Goal: Download file/media

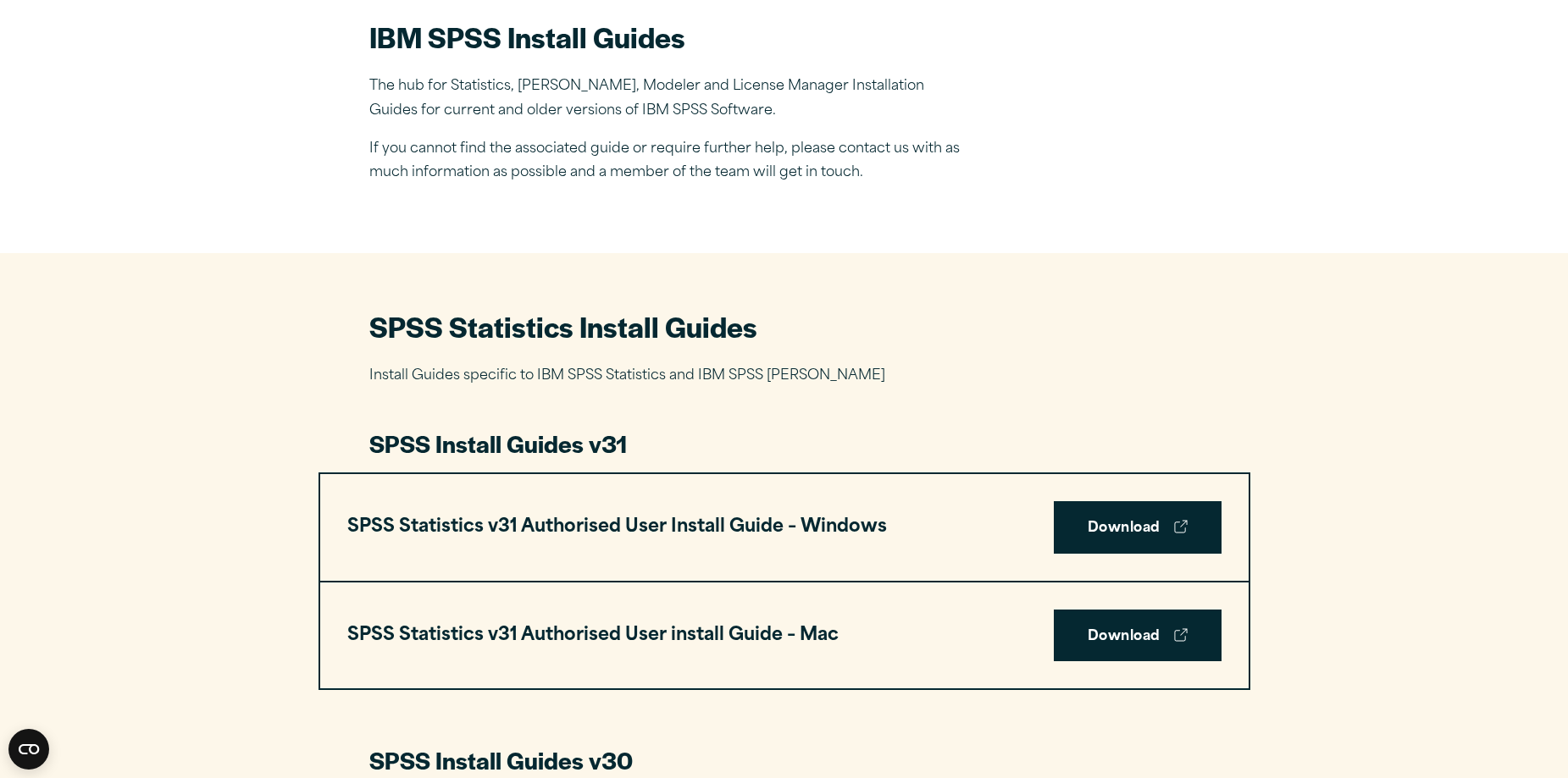
scroll to position [508, 0]
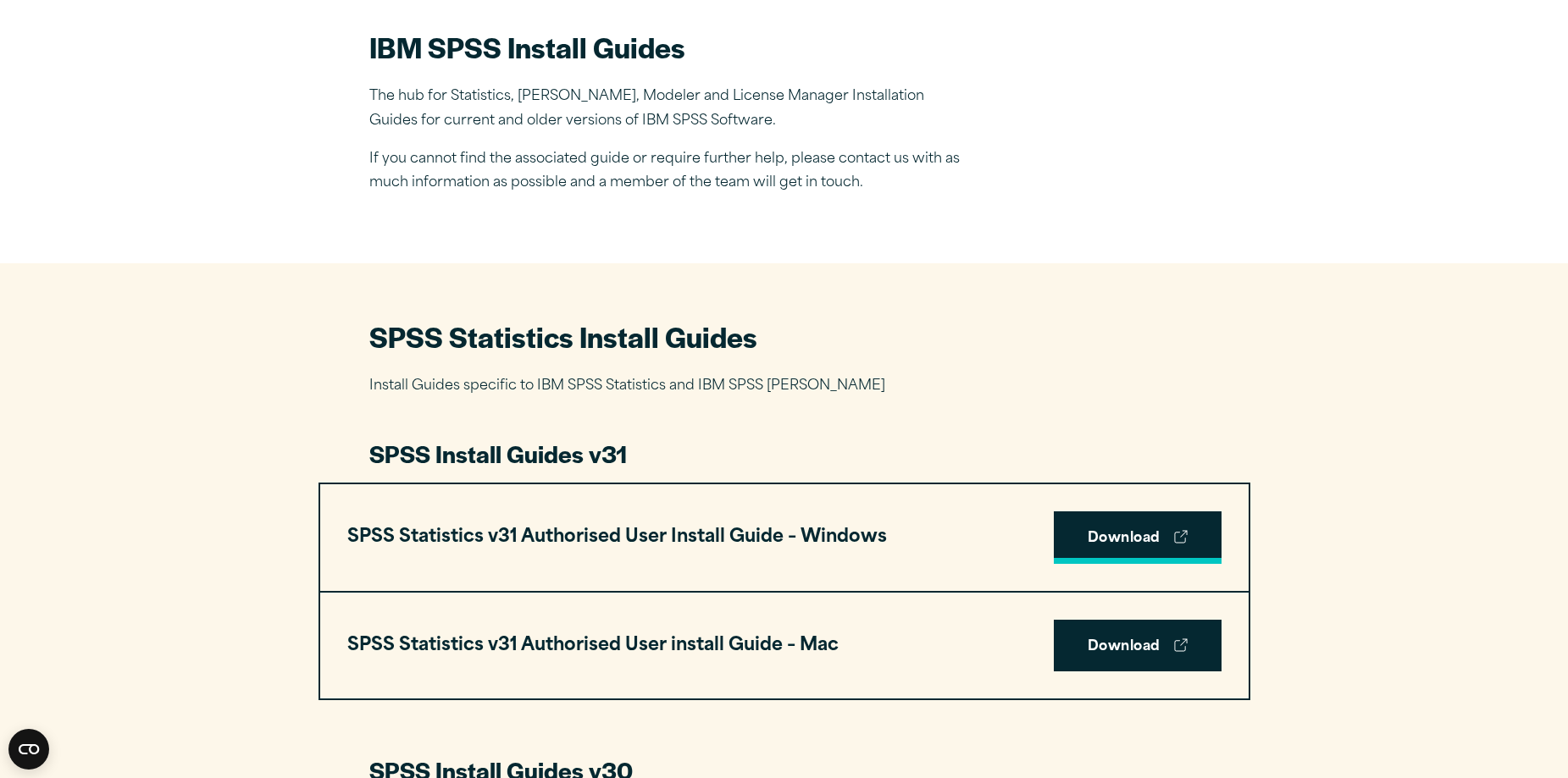
click at [1107, 550] on link "Download" at bounding box center [1138, 537] width 168 height 52
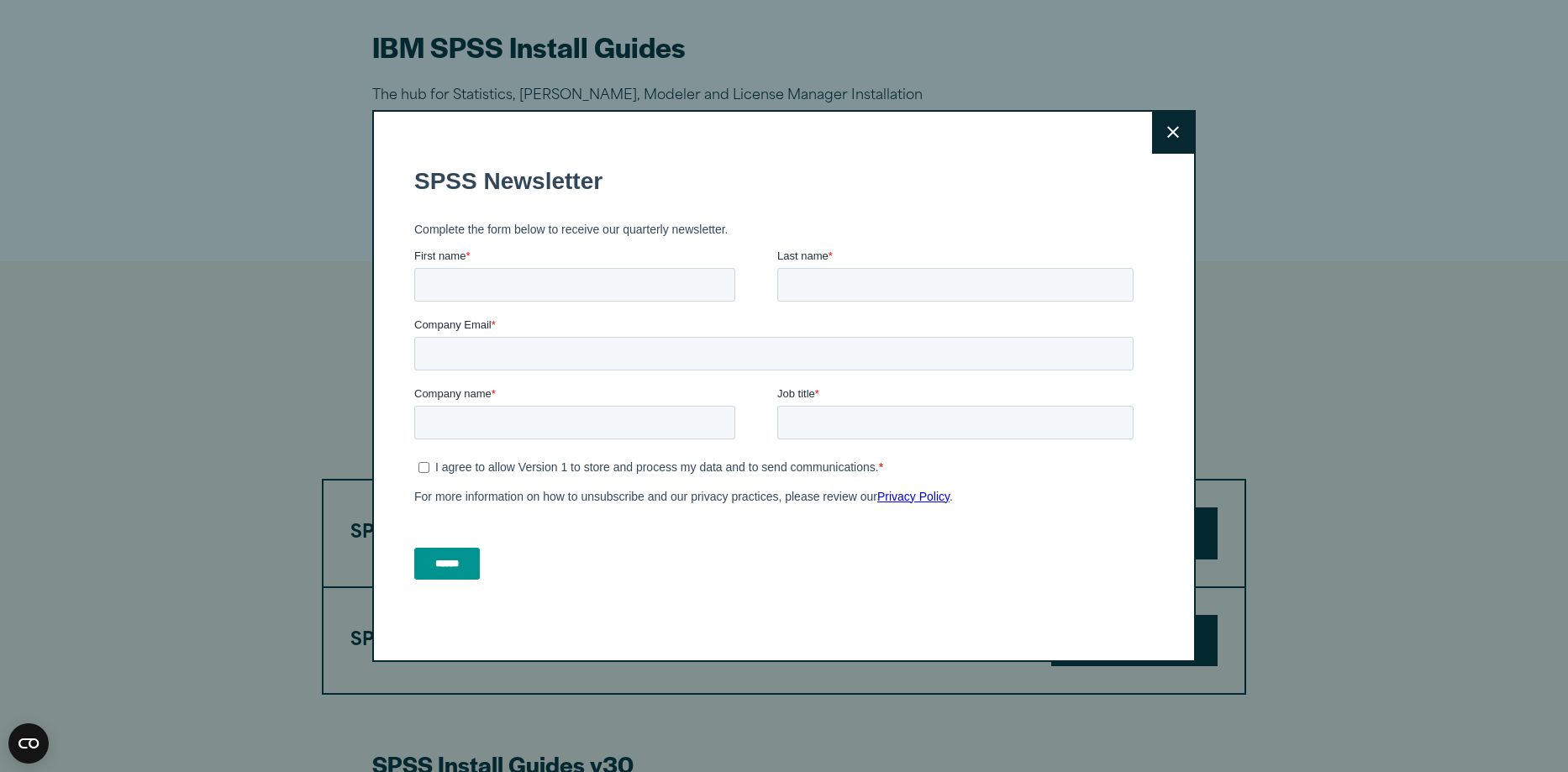
click at [1153, 132] on button "Close" at bounding box center [1174, 133] width 42 height 42
click at [1155, 131] on button "Close" at bounding box center [1174, 133] width 42 height 42
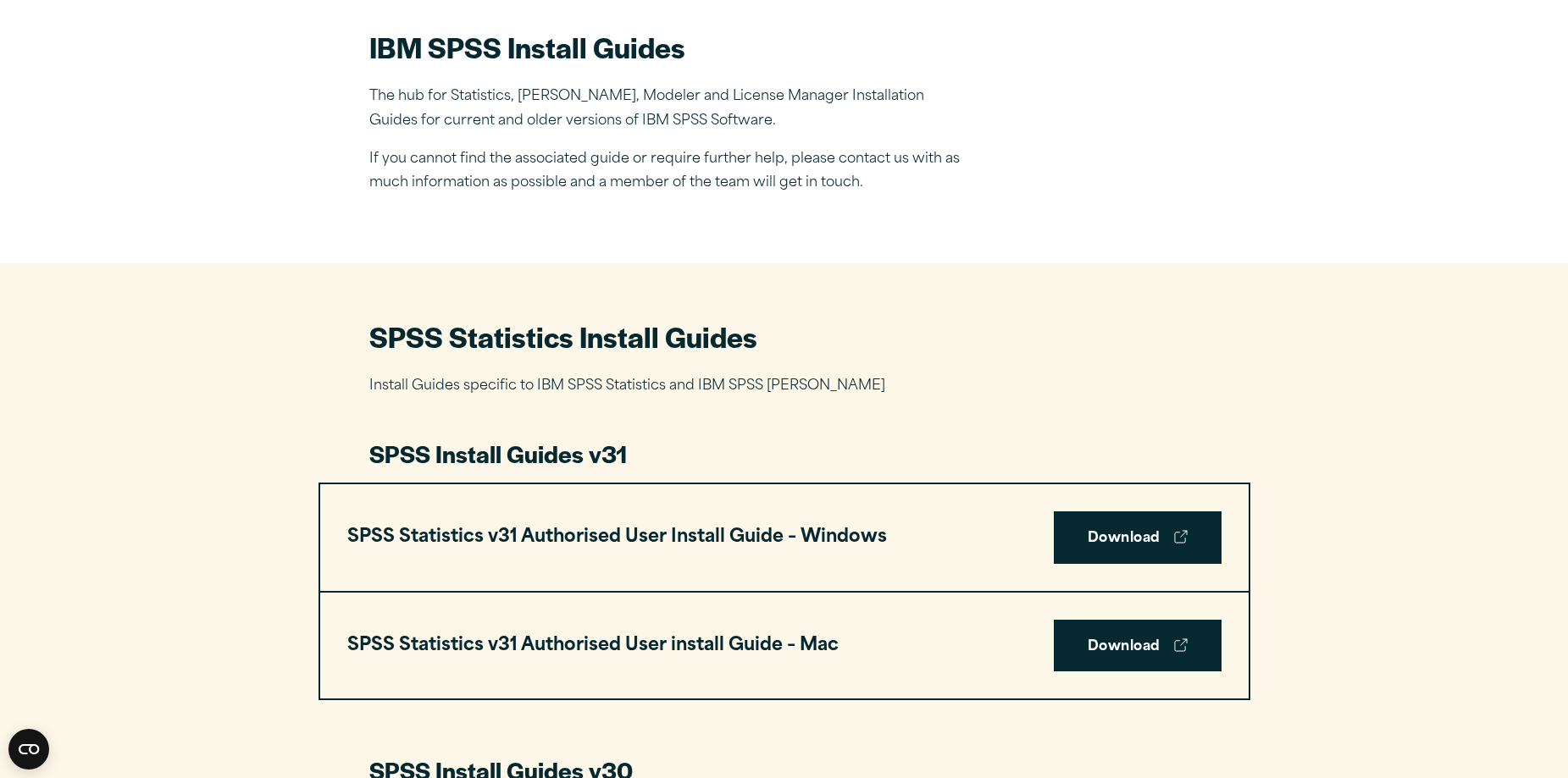
scroll to position [542, 0]
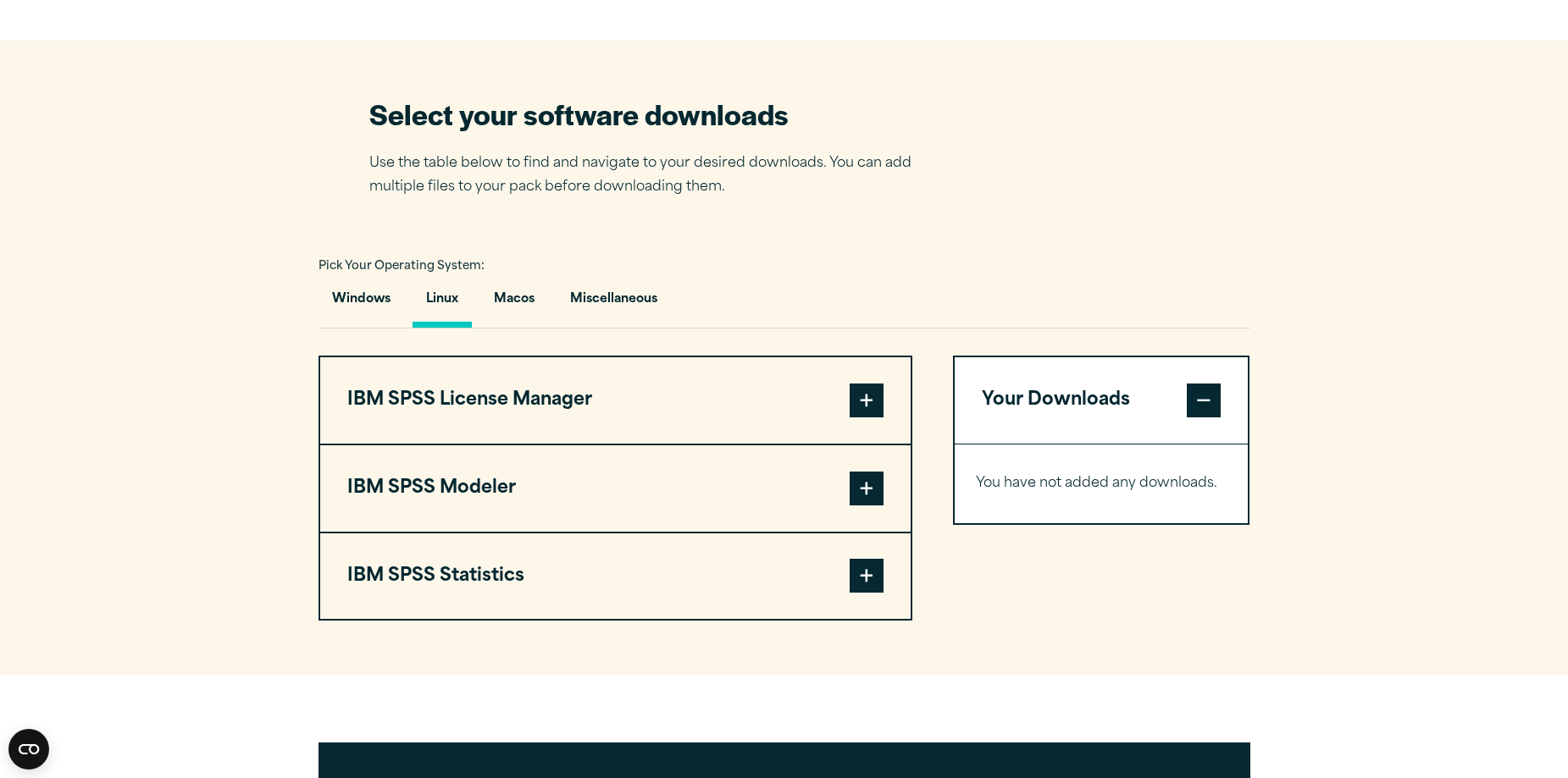
scroll to position [1051, 0]
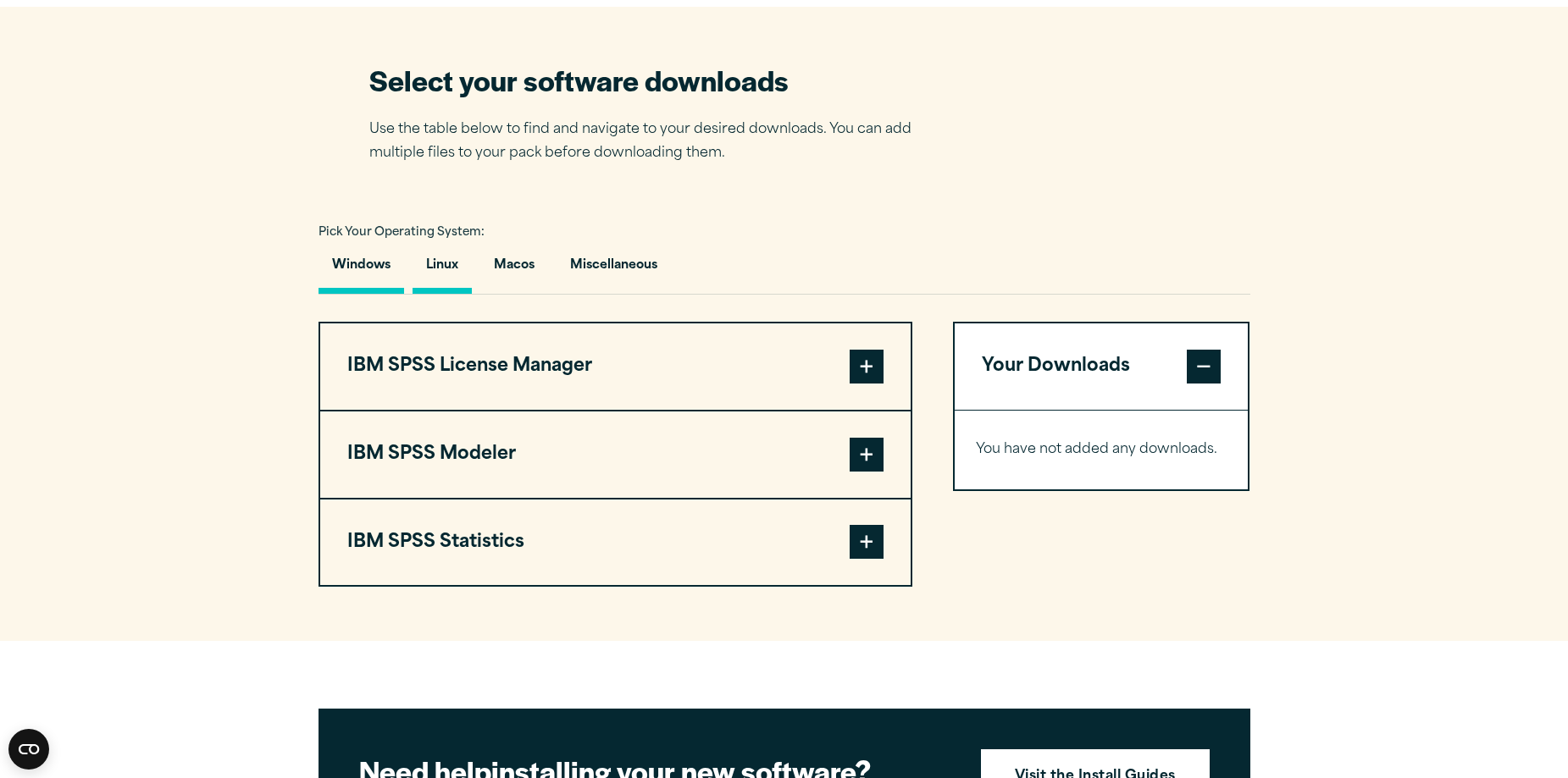
click at [372, 267] on button "Windows" at bounding box center [362, 270] width 86 height 48
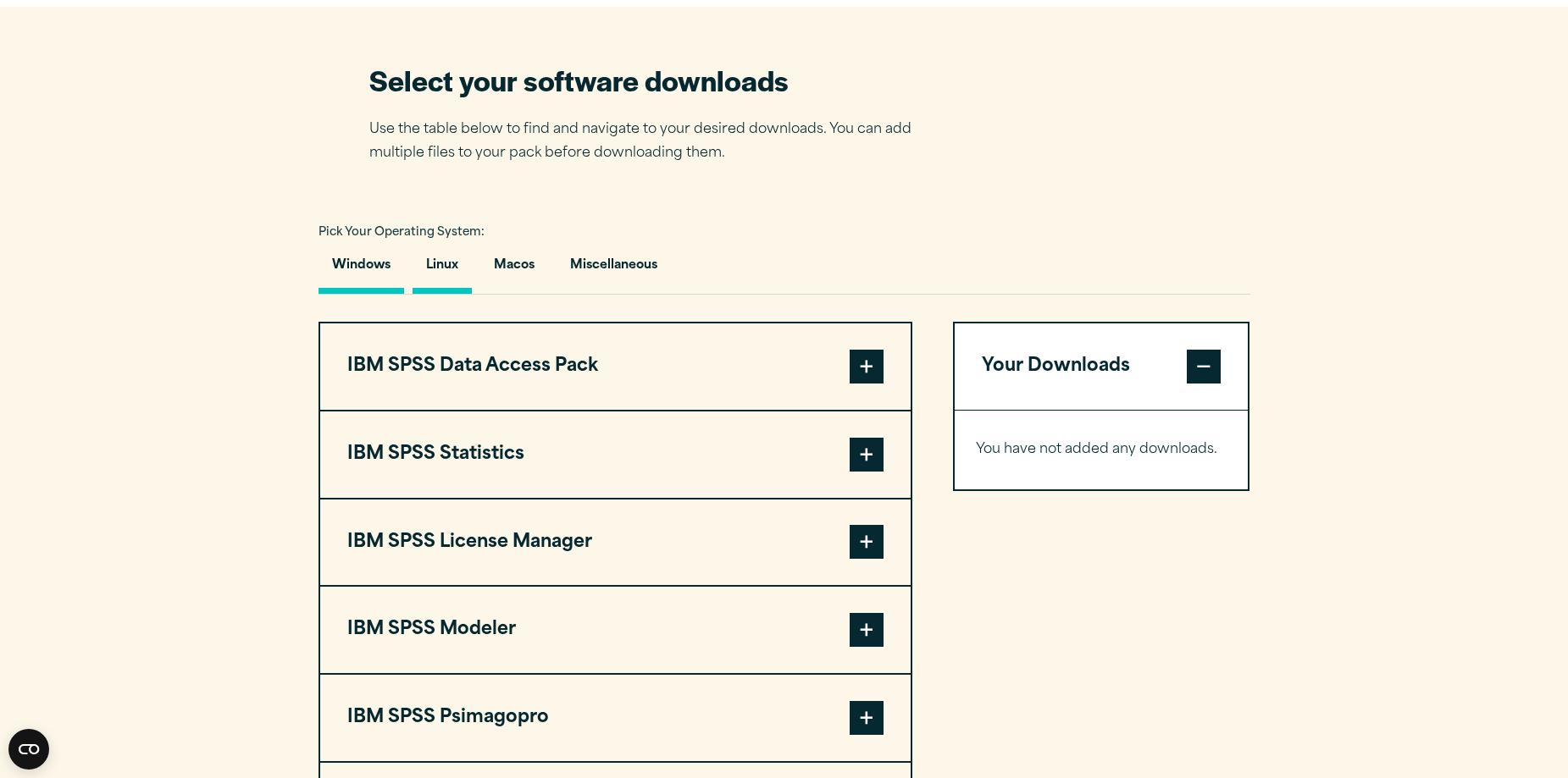
drag, startPoint x: 445, startPoint y: 271, endPoint x: 436, endPoint y: 261, distance: 13.5
click at [442, 266] on button "Linux" at bounding box center [442, 270] width 59 height 48
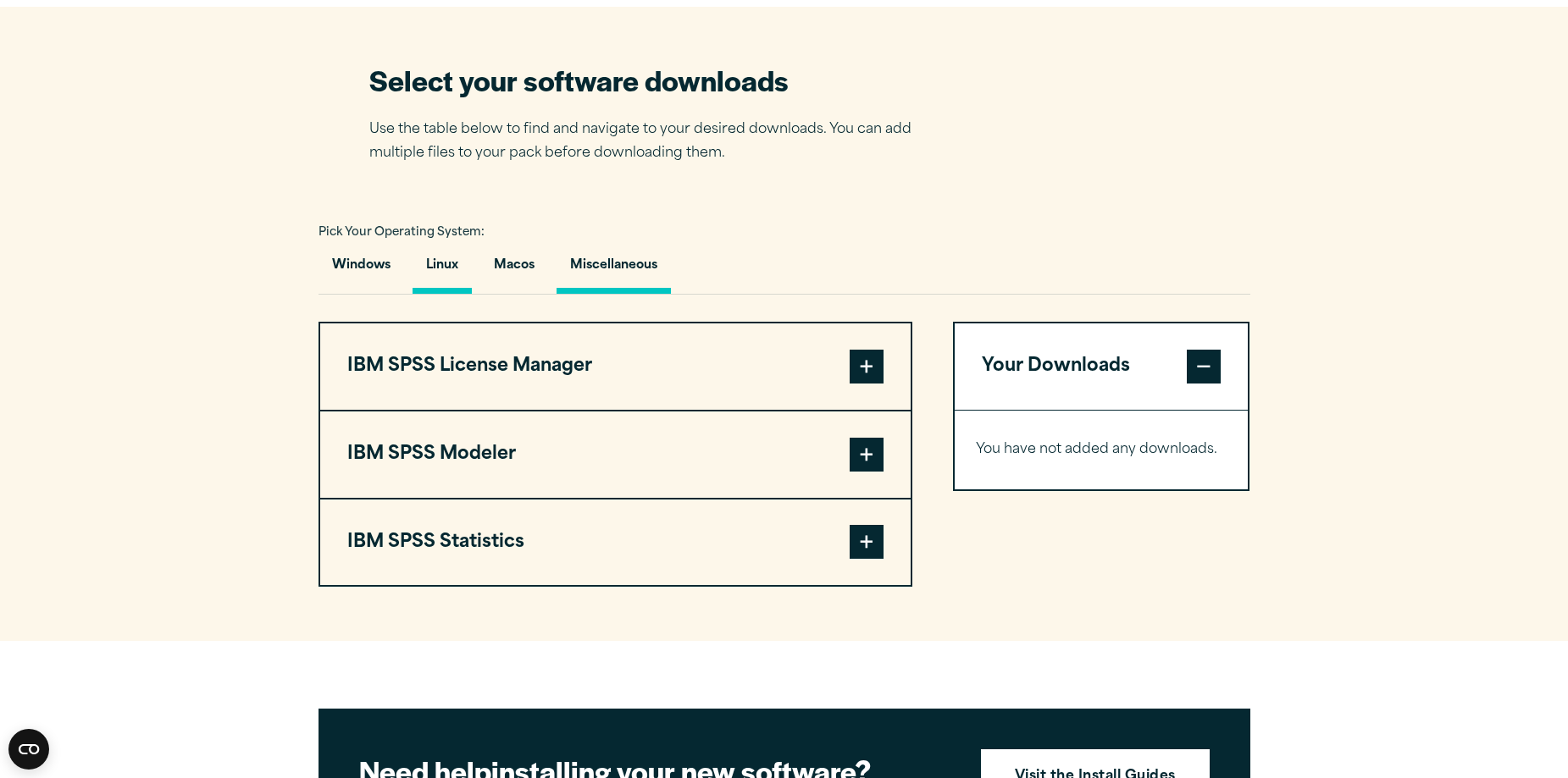
click at [621, 284] on button "Miscellaneous" at bounding box center [614, 270] width 114 height 48
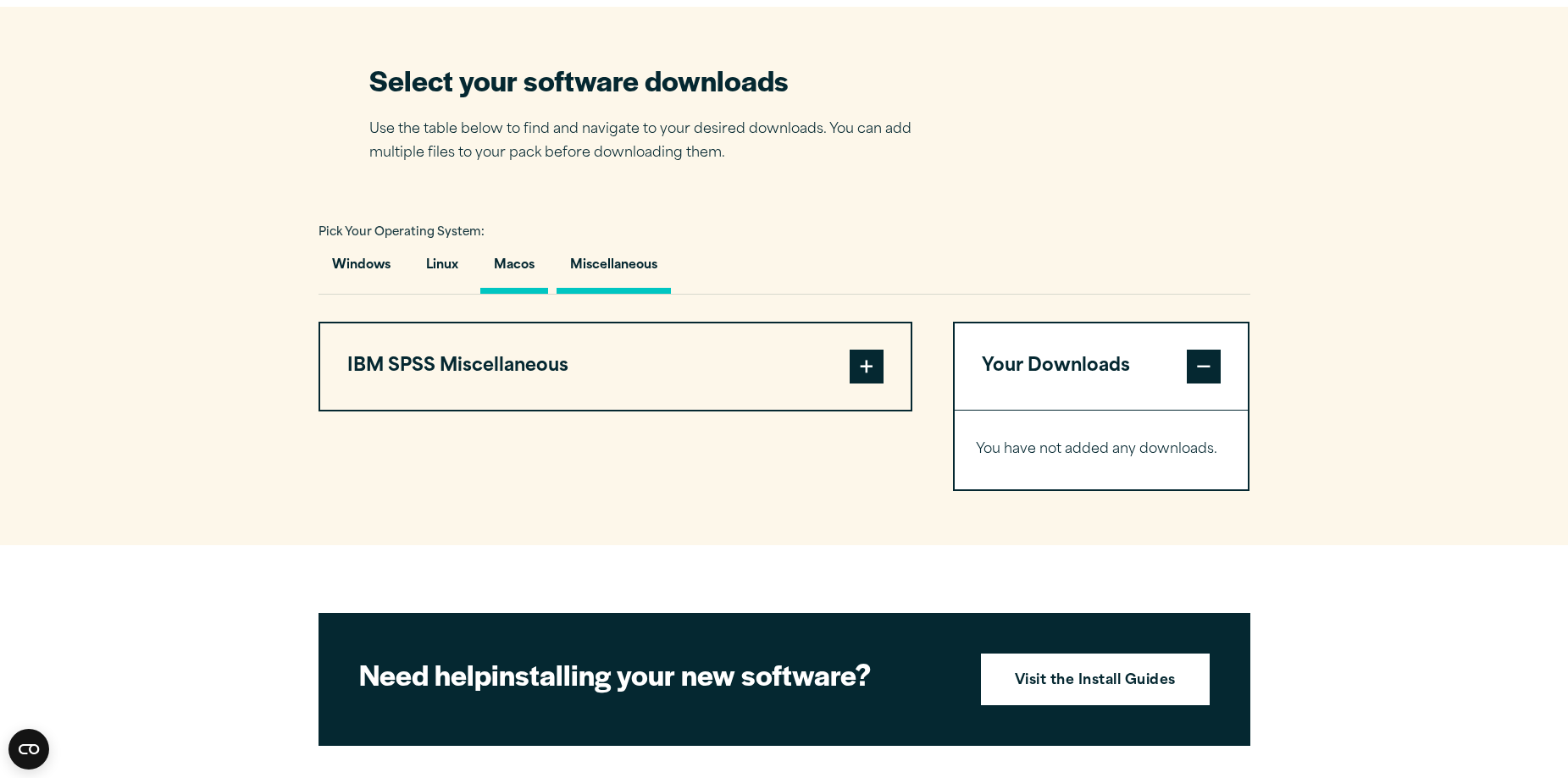
click at [540, 270] on button "Macos" at bounding box center [514, 270] width 68 height 48
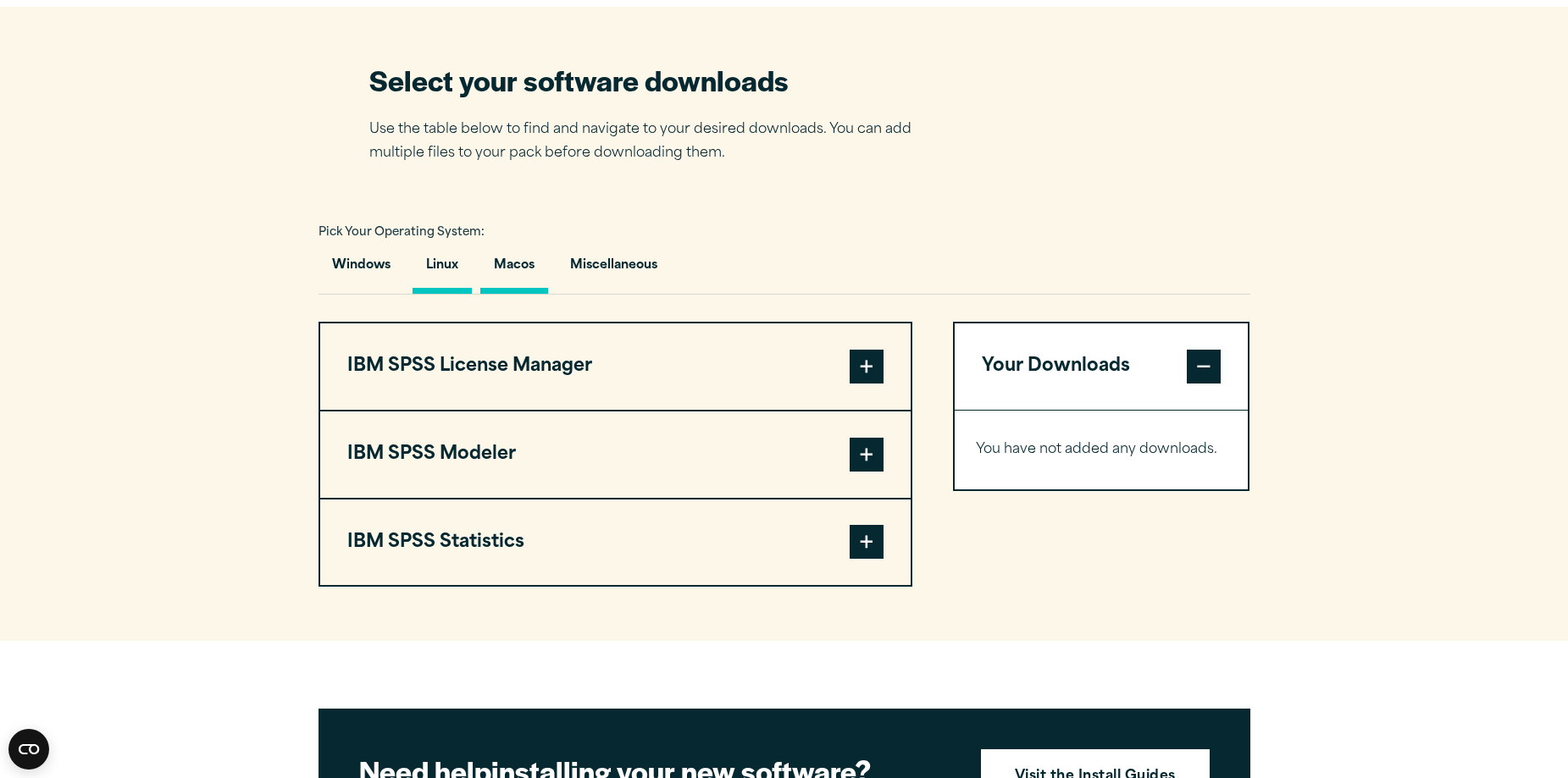
click at [434, 270] on button "Linux" at bounding box center [442, 270] width 59 height 48
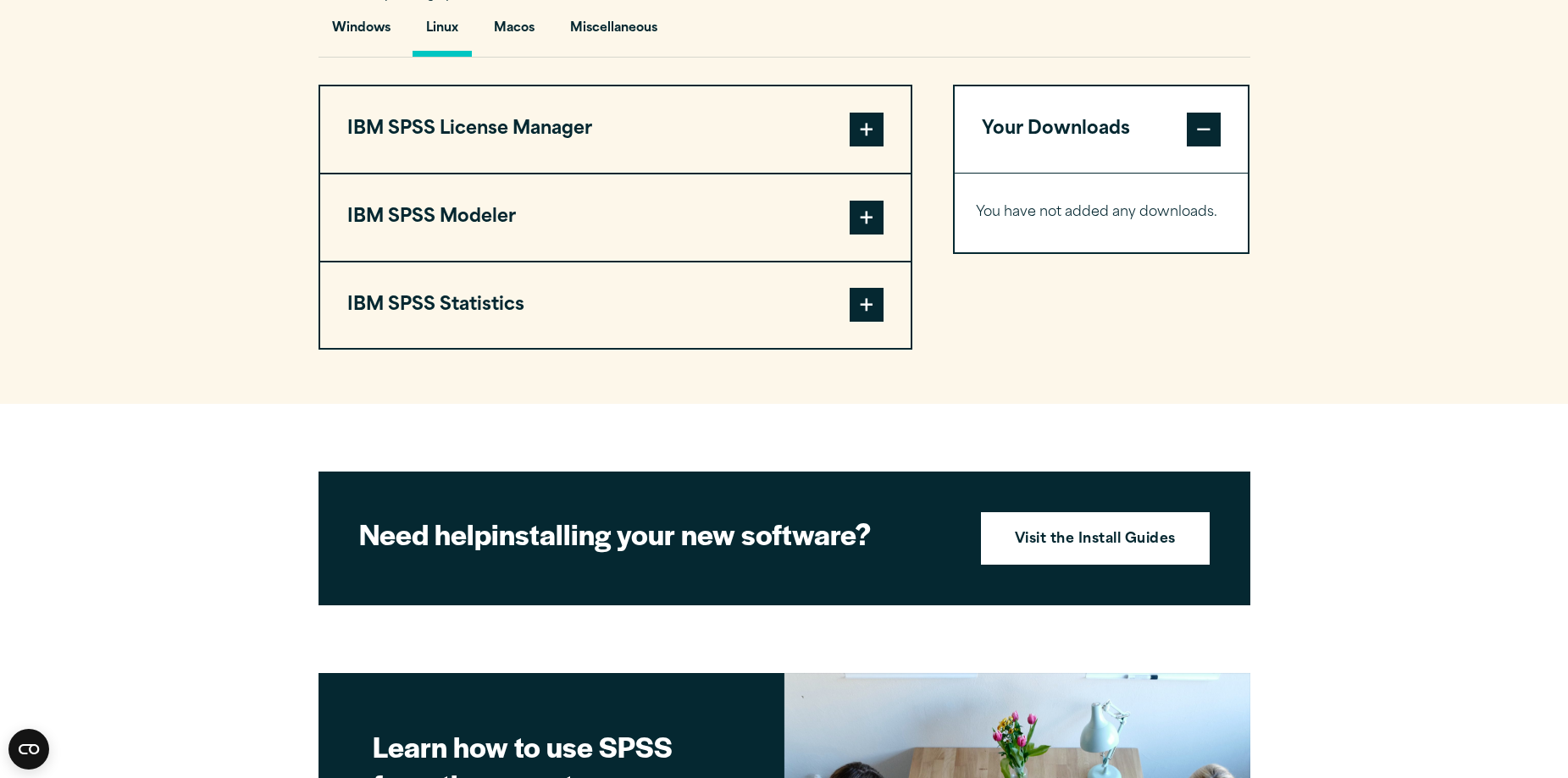
scroll to position [1253, 0]
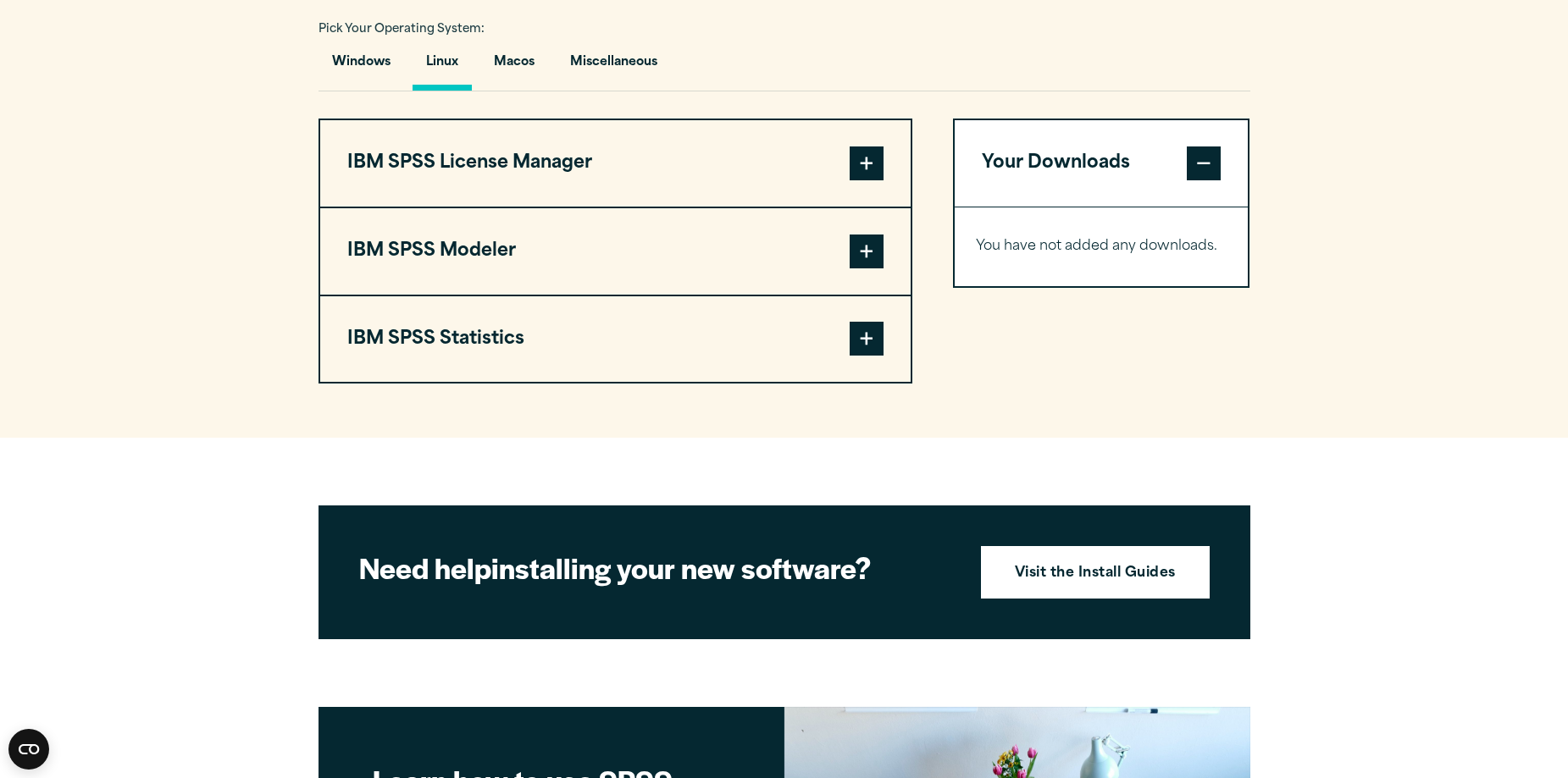
click at [675, 353] on button "IBM SPSS Statistics" at bounding box center [615, 339] width 591 height 86
